Goal: Register for event/course

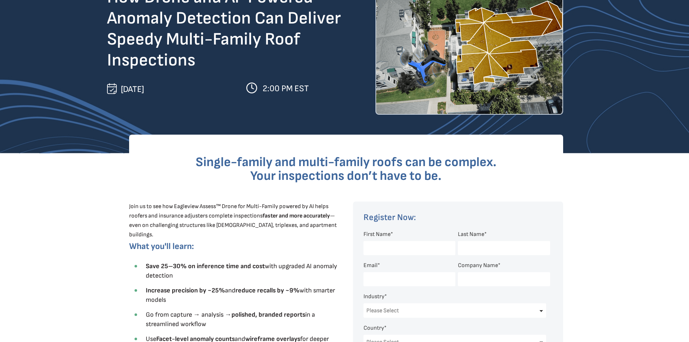
scroll to position [72, 0]
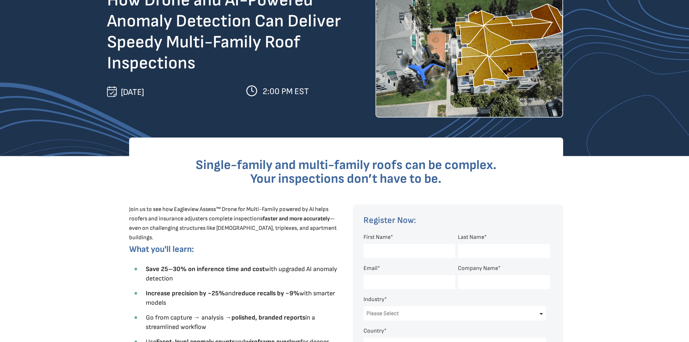
click at [396, 251] on input "First Name *" at bounding box center [409, 251] width 92 height 14
type input "[PERSON_NAME]"
type input "Monnerjahn"
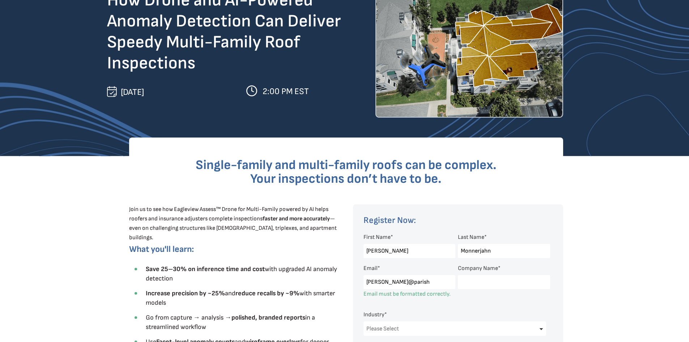
type input "[PERSON_NAME][EMAIL_ADDRESS][DOMAIN_NAME]"
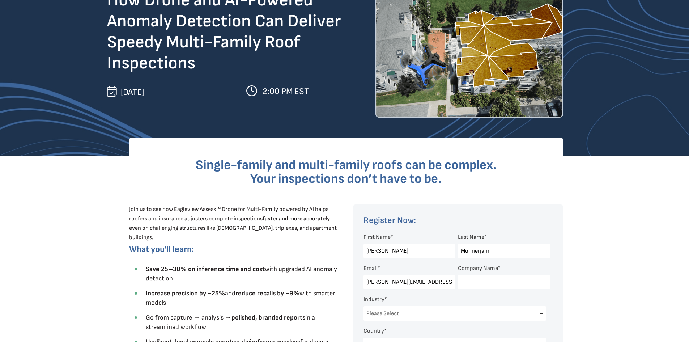
click at [478, 282] on input "Company Name *" at bounding box center [504, 282] width 92 height 14
type input "Parish Claims Services"
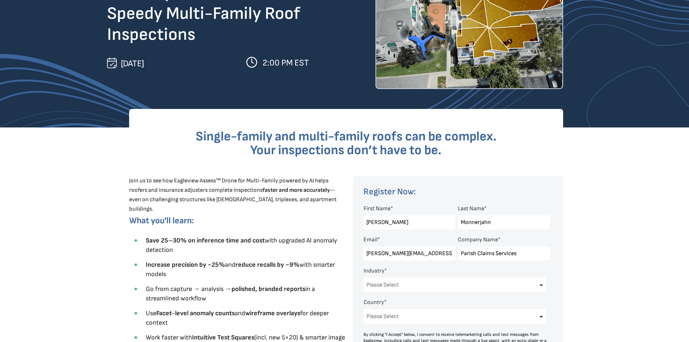
scroll to position [181, 0]
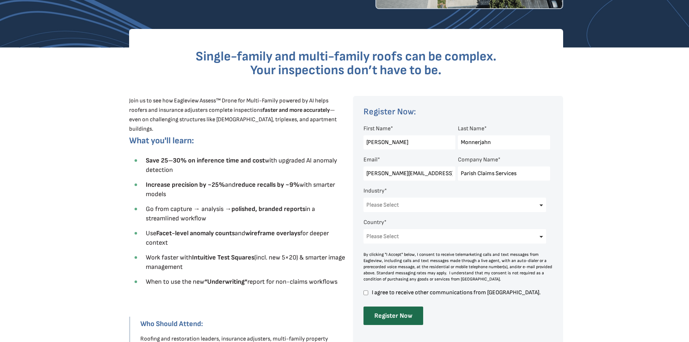
click at [438, 205] on select "Please Select Architects & Engineering Construction Electric/Gas Utilities Gove…" at bounding box center [454, 204] width 183 height 14
select select "Insurance"
click at [363, 197] on select "Please Select Architects & Engineering Construction Electric/Gas Utilities Gove…" at bounding box center [454, 204] width 183 height 14
click at [401, 231] on select "Please Select [GEOGRAPHIC_DATA] [GEOGRAPHIC_DATA] [GEOGRAPHIC_DATA] [GEOGRAPHIC…" at bounding box center [454, 236] width 183 height 14
select select "[GEOGRAPHIC_DATA]"
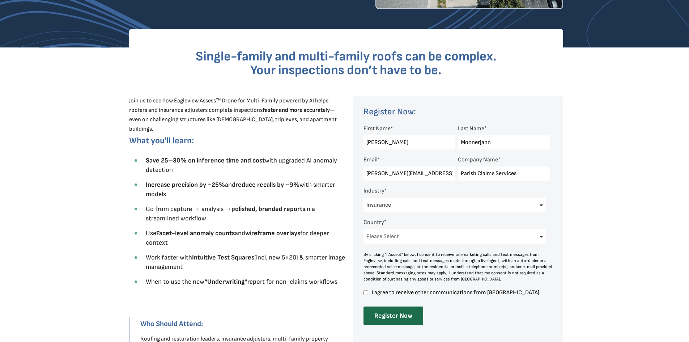
click at [363, 229] on select "Please Select [GEOGRAPHIC_DATA] [GEOGRAPHIC_DATA] [GEOGRAPHIC_DATA] [GEOGRAPHIC…" at bounding box center [454, 236] width 183 height 14
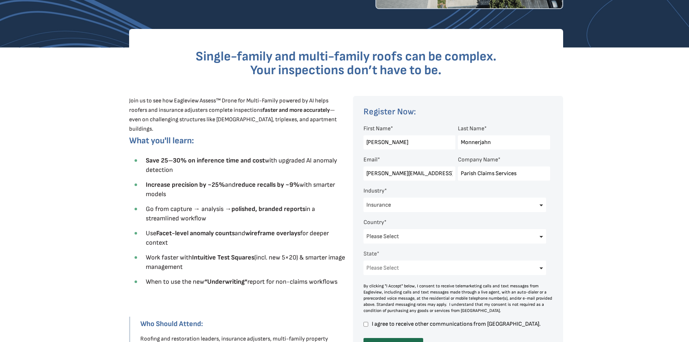
click at [401, 267] on select "Please Select [US_STATE] [US_STATE] [GEOGRAPHIC_DATA] [US_STATE] [US_STATE] [GE…" at bounding box center [454, 267] width 183 height 14
select select "[US_STATE]"
click at [363, 260] on select "Please Select [US_STATE] [US_STATE] [GEOGRAPHIC_DATA] [US_STATE] [US_STATE] [GE…" at bounding box center [454, 267] width 183 height 14
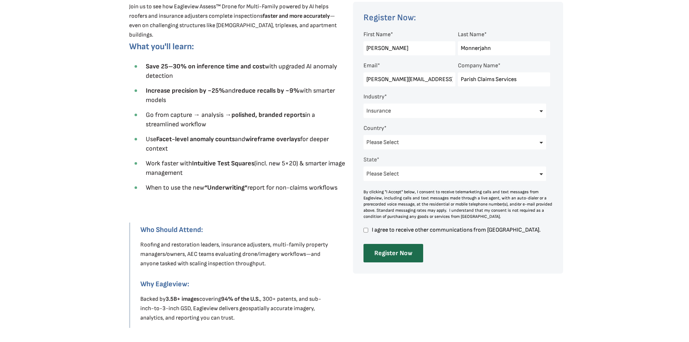
scroll to position [289, 0]
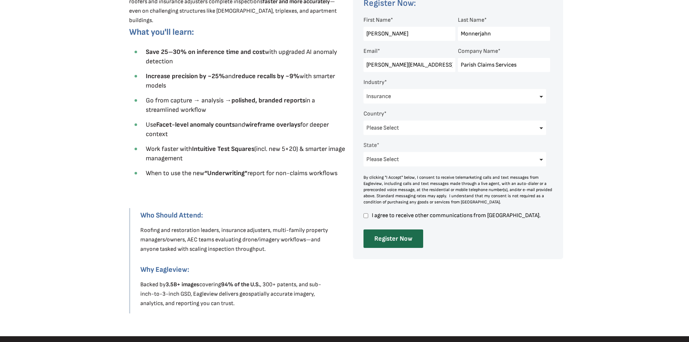
click at [367, 214] on input "I agree to receive other communications from [GEOGRAPHIC_DATA]." at bounding box center [365, 215] width 5 height 7
click at [369, 215] on label "I agree to receive other communications from [GEOGRAPHIC_DATA]." at bounding box center [456, 215] width 187 height 6
click at [368, 215] on input "I agree to receive other communications from [GEOGRAPHIC_DATA]." at bounding box center [365, 215] width 5 height 7
checkbox input "false"
click at [407, 242] on input "Register Now" at bounding box center [393, 238] width 60 height 18
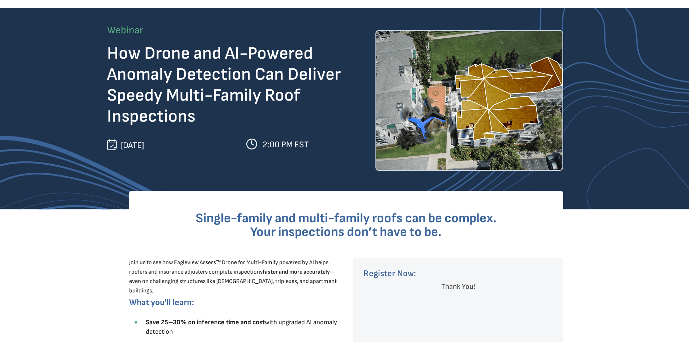
scroll to position [0, 0]
